Goal: Check status: Check status

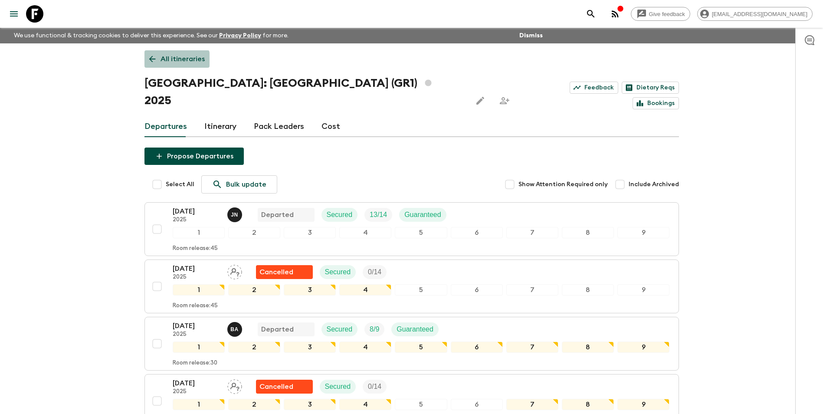
click at [162, 62] on p "All itineraries" at bounding box center [183, 59] width 44 height 10
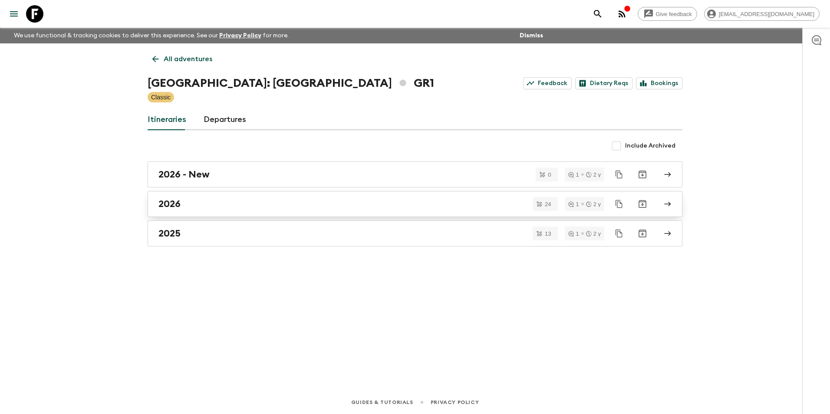
click at [168, 201] on h2 "2026" at bounding box center [169, 203] width 22 height 11
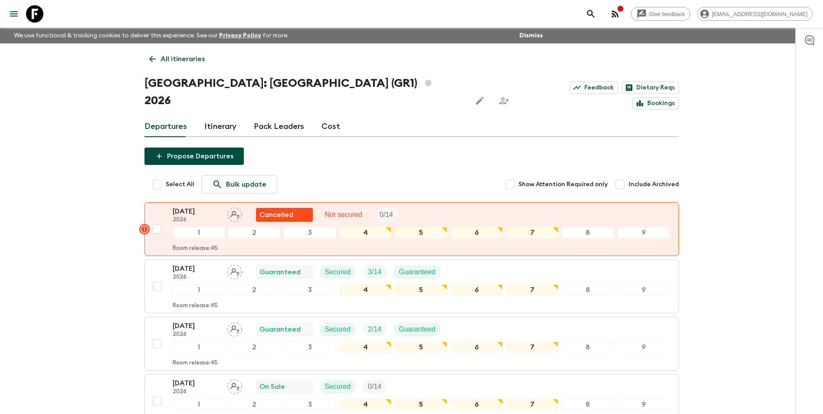
click at [328, 116] on link "Cost" at bounding box center [331, 126] width 19 height 21
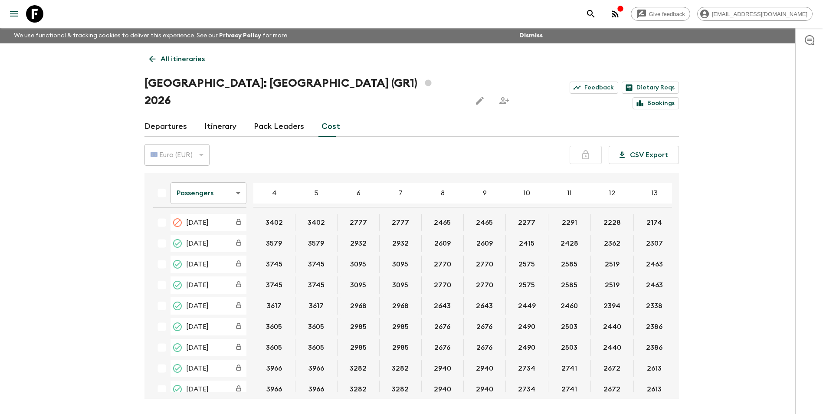
click at [155, 66] on link "All itineraries" at bounding box center [176, 58] width 65 height 17
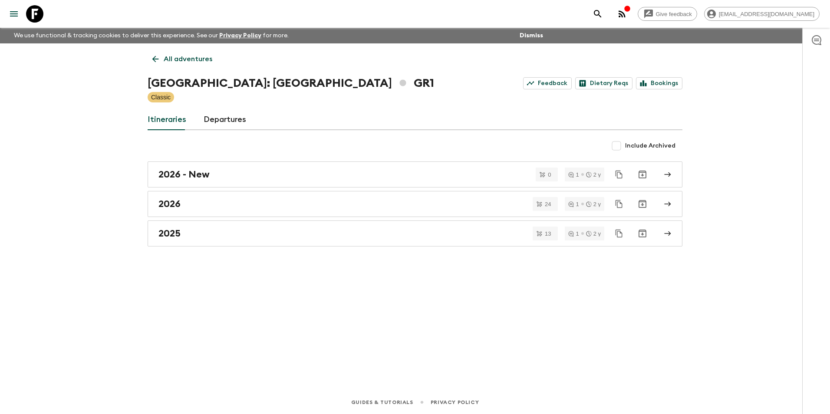
click at [155, 66] on link "All adventures" at bounding box center [182, 58] width 69 height 17
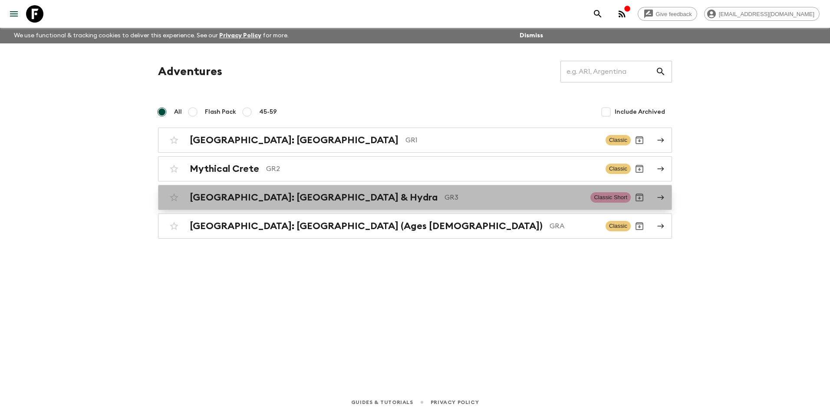
click at [230, 196] on h2 "[GEOGRAPHIC_DATA]: [GEOGRAPHIC_DATA] & Hydra" at bounding box center [314, 197] width 248 height 11
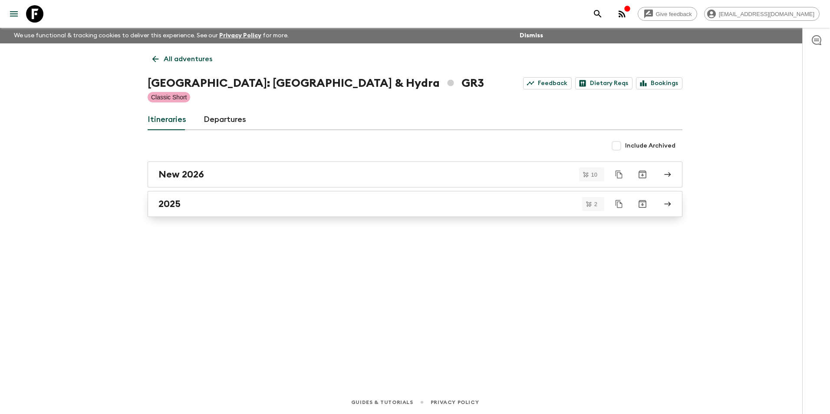
click at [176, 209] on h2 "2025" at bounding box center [169, 203] width 22 height 11
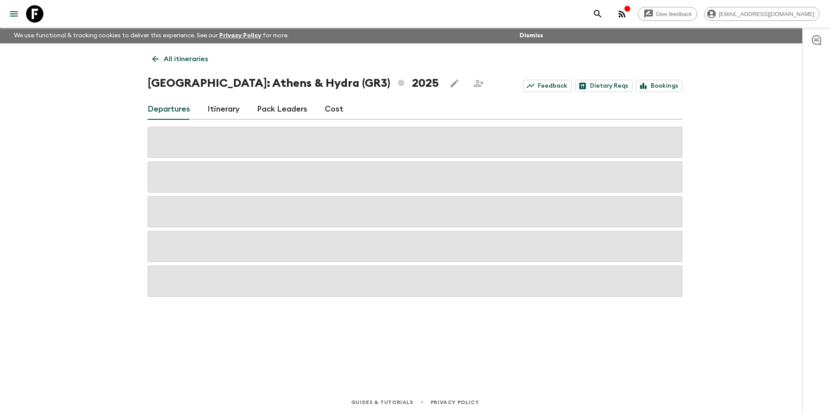
click at [167, 59] on p "All itineraries" at bounding box center [186, 59] width 44 height 10
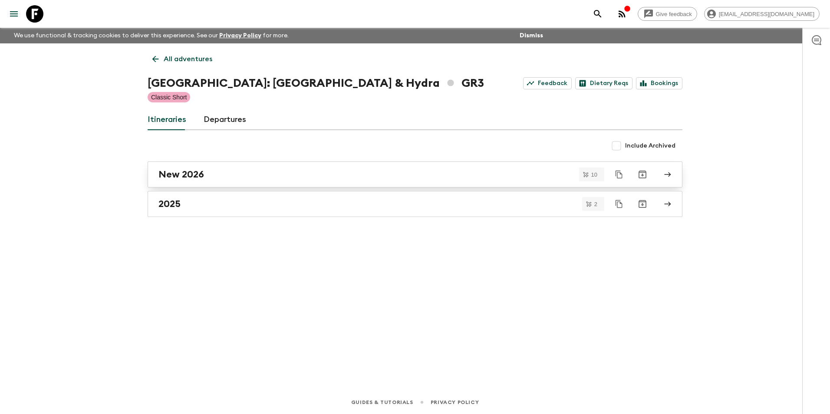
click at [186, 177] on h2 "New 2026" at bounding box center [181, 174] width 46 height 11
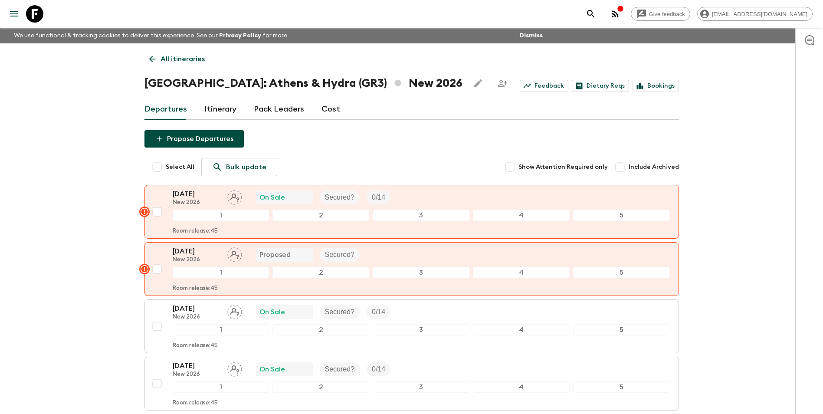
click at [332, 110] on link "Cost" at bounding box center [331, 109] width 19 height 21
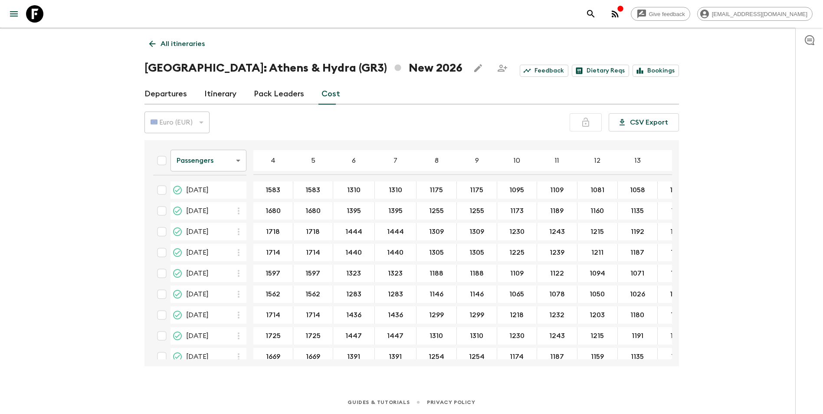
click at [199, 153] on body "Give feedback [EMAIL_ADDRESS][DOMAIN_NAME] We use functional & tracking cookies…" at bounding box center [411, 199] width 823 height 429
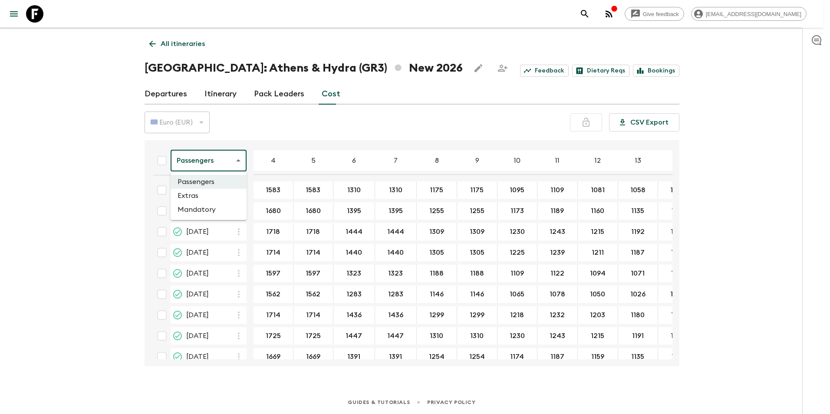
click at [199, 198] on li "Extras" at bounding box center [209, 196] width 76 height 14
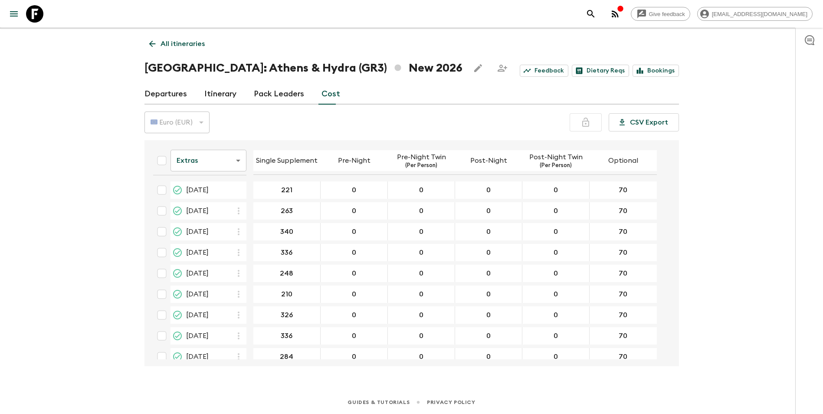
click at [194, 153] on body "Give feedback [EMAIL_ADDRESS][DOMAIN_NAME] We use functional & tracking cookies…" at bounding box center [411, 199] width 823 height 429
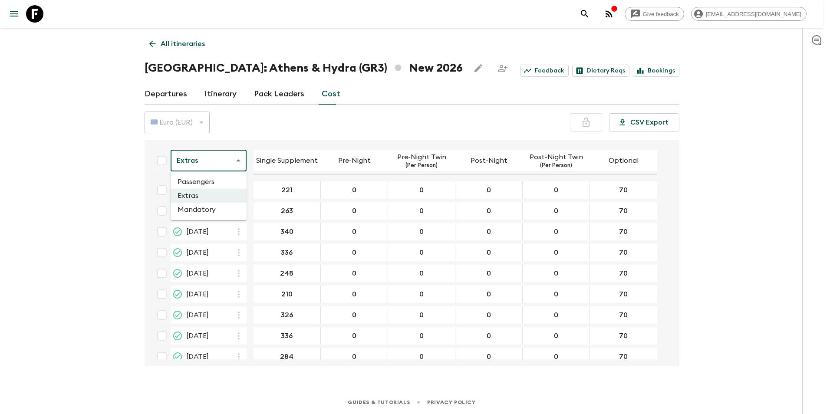
click at [206, 204] on li "Mandatory" at bounding box center [209, 210] width 76 height 14
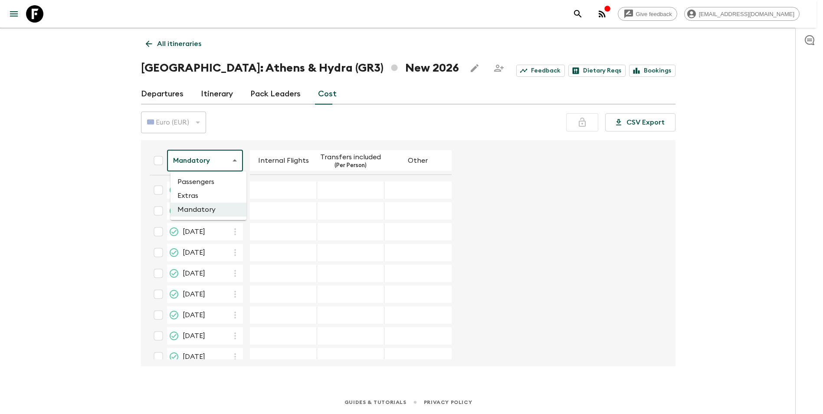
click at [222, 155] on body "Give feedback [EMAIL_ADDRESS][DOMAIN_NAME] We use functional & tracking cookies…" at bounding box center [411, 199] width 823 height 429
click at [205, 196] on li "Extras" at bounding box center [209, 196] width 76 height 14
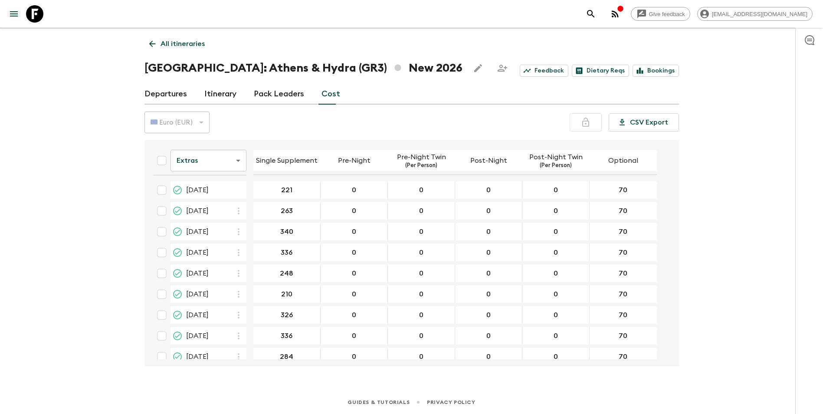
click at [152, 30] on div "All itineraries [GEOGRAPHIC_DATA]: [GEOGRAPHIC_DATA] & Hydra (GR3) New 2026 Fee…" at bounding box center [411, 197] width 555 height 338
click at [156, 44] on icon at bounding box center [153, 44] width 10 height 10
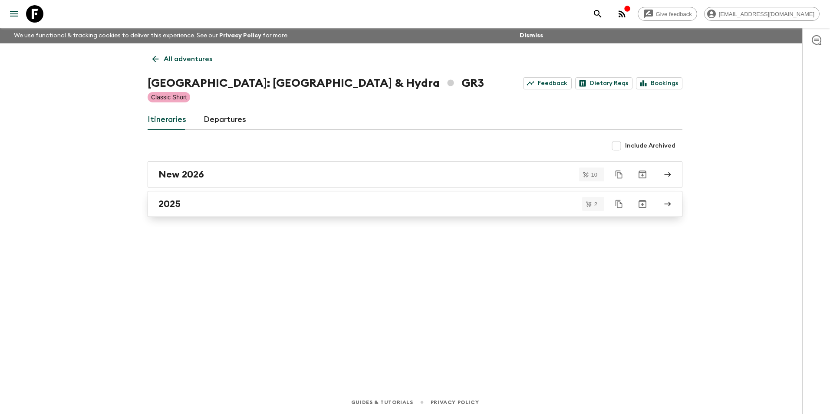
click at [188, 205] on div "2025" at bounding box center [406, 203] width 496 height 11
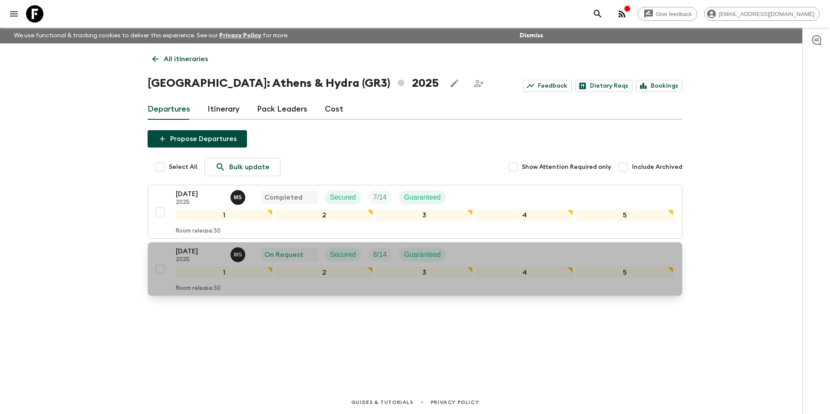
click at [199, 248] on p "[DATE]" at bounding box center [200, 251] width 48 height 10
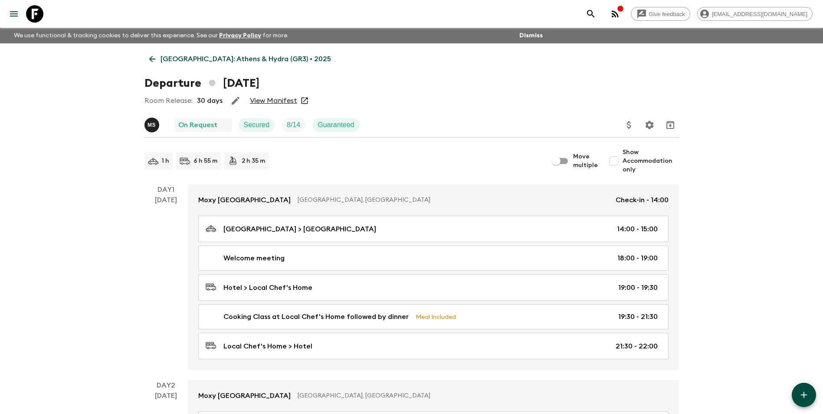
click at [276, 97] on link "View Manifest" at bounding box center [273, 100] width 47 height 9
click at [180, 51] on link "[GEOGRAPHIC_DATA]: Athens & Hydra (GR3) • 2025" at bounding box center [239, 58] width 191 height 17
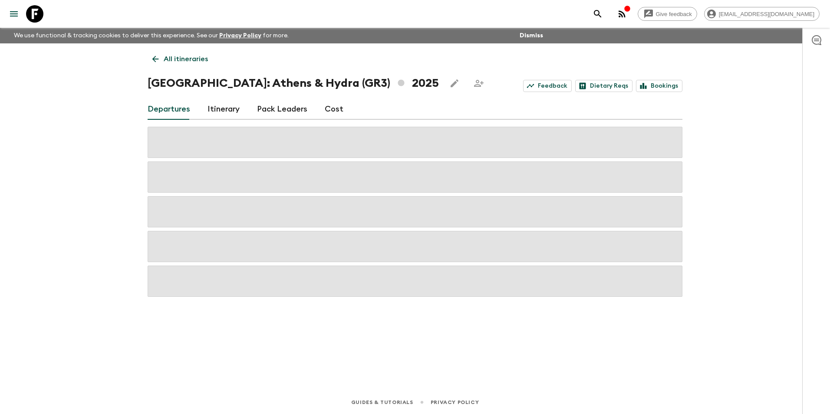
click at [164, 60] on p "All itineraries" at bounding box center [186, 59] width 44 height 10
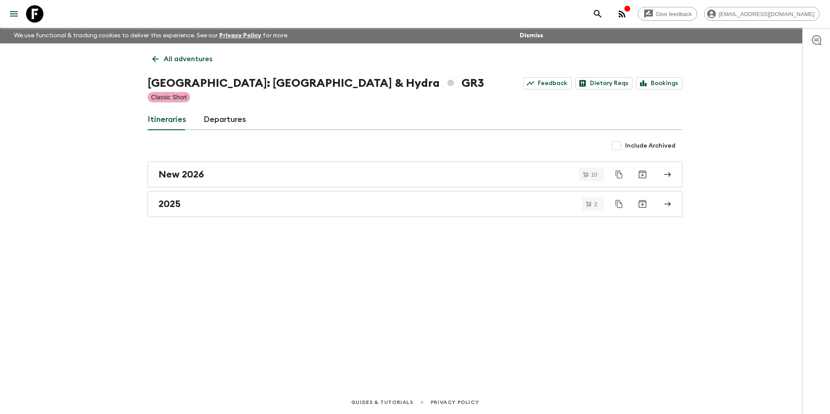
click at [164, 60] on p "All adventures" at bounding box center [188, 59] width 49 height 10
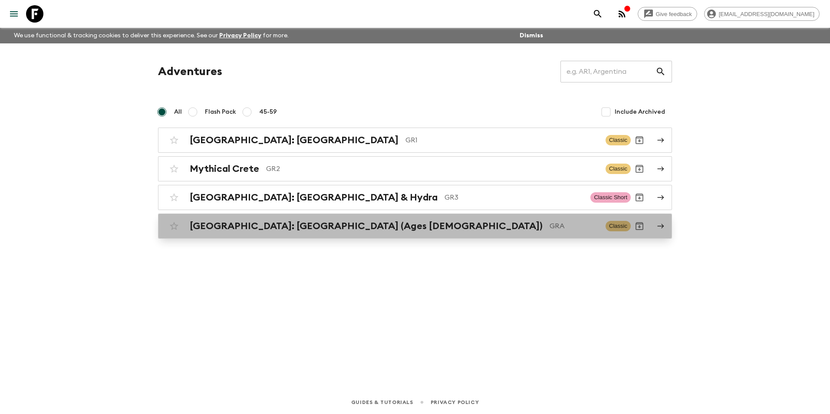
click at [247, 226] on h2 "[GEOGRAPHIC_DATA]: [GEOGRAPHIC_DATA] (Ages [DEMOGRAPHIC_DATA])" at bounding box center [366, 225] width 353 height 11
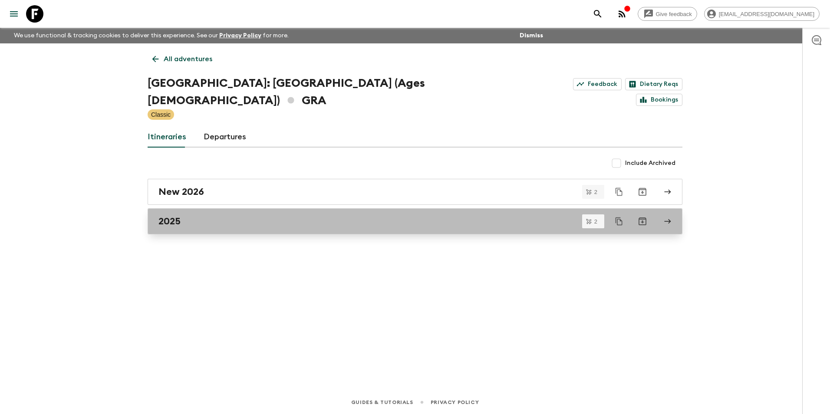
click at [184, 216] on div "2025" at bounding box center [406, 221] width 496 height 11
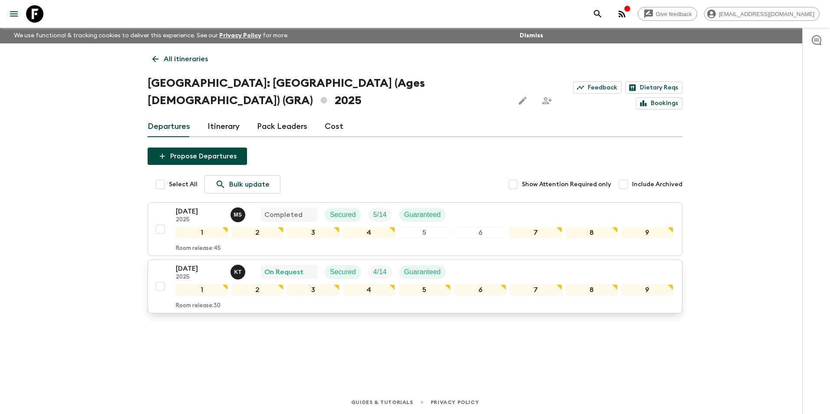
click at [186, 263] on p "[DATE]" at bounding box center [200, 268] width 48 height 10
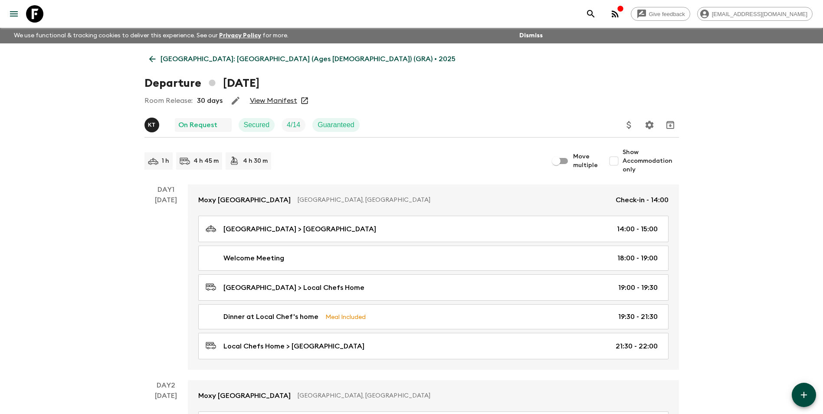
click at [262, 102] on link "View Manifest" at bounding box center [273, 100] width 47 height 9
click at [263, 102] on link "View Manifest" at bounding box center [273, 100] width 47 height 9
click at [173, 62] on p "[GEOGRAPHIC_DATA]: [GEOGRAPHIC_DATA] (Ages [DEMOGRAPHIC_DATA]) (GRA) • 2025" at bounding box center [308, 59] width 295 height 10
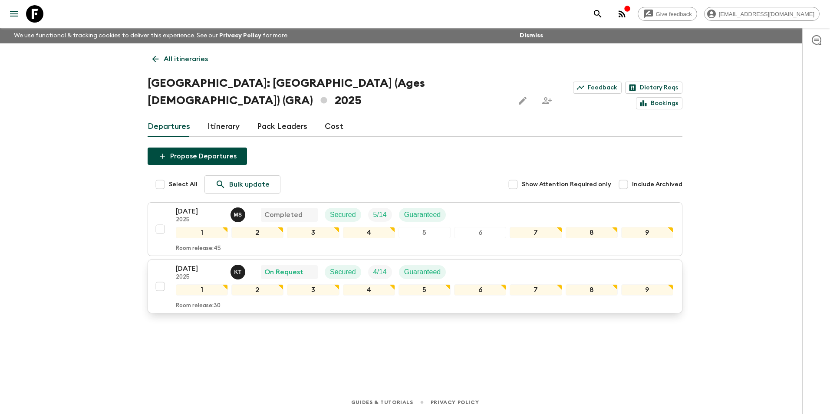
click at [179, 263] on p "[DATE]" at bounding box center [200, 268] width 48 height 10
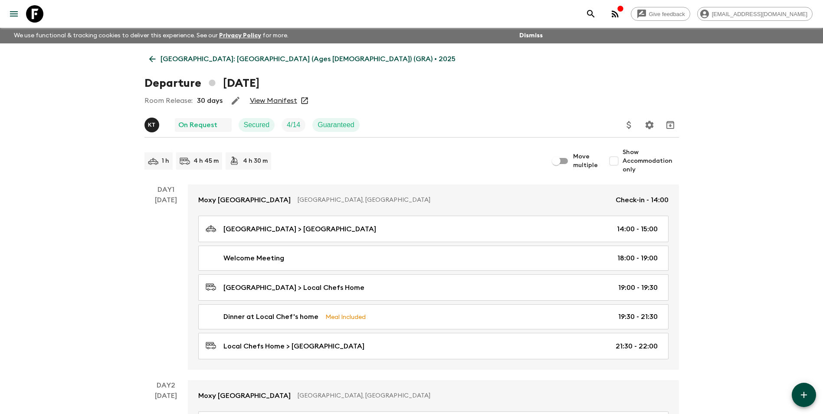
click at [171, 58] on p "[GEOGRAPHIC_DATA]: [GEOGRAPHIC_DATA] (Ages [DEMOGRAPHIC_DATA]) (GRA) • 2025" at bounding box center [308, 59] width 295 height 10
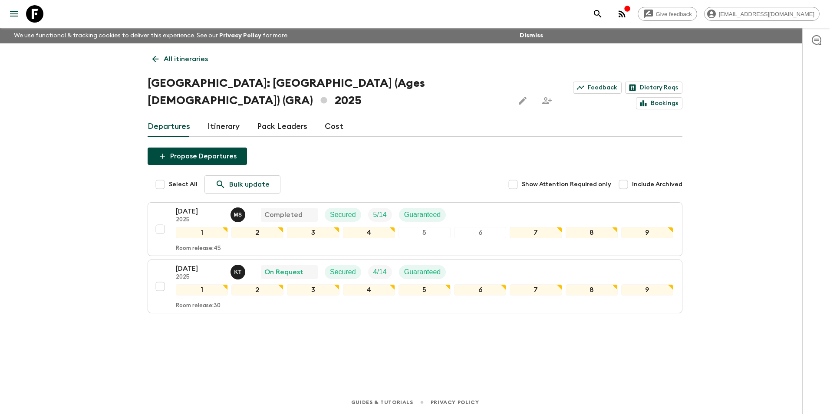
click at [154, 62] on icon at bounding box center [156, 59] width 10 height 10
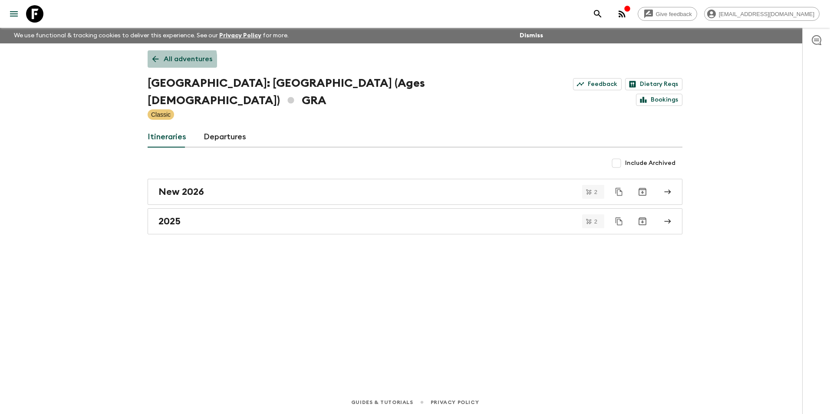
click at [154, 62] on icon at bounding box center [156, 59] width 10 height 10
